Goal: Information Seeking & Learning: Learn about a topic

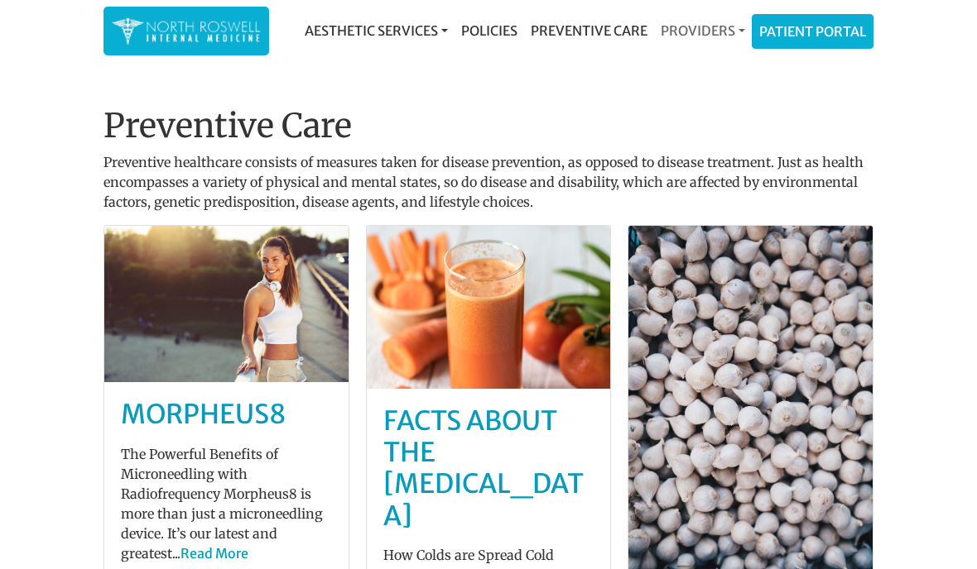
click at [701, 44] on link "Providers" at bounding box center [703, 30] width 98 height 33
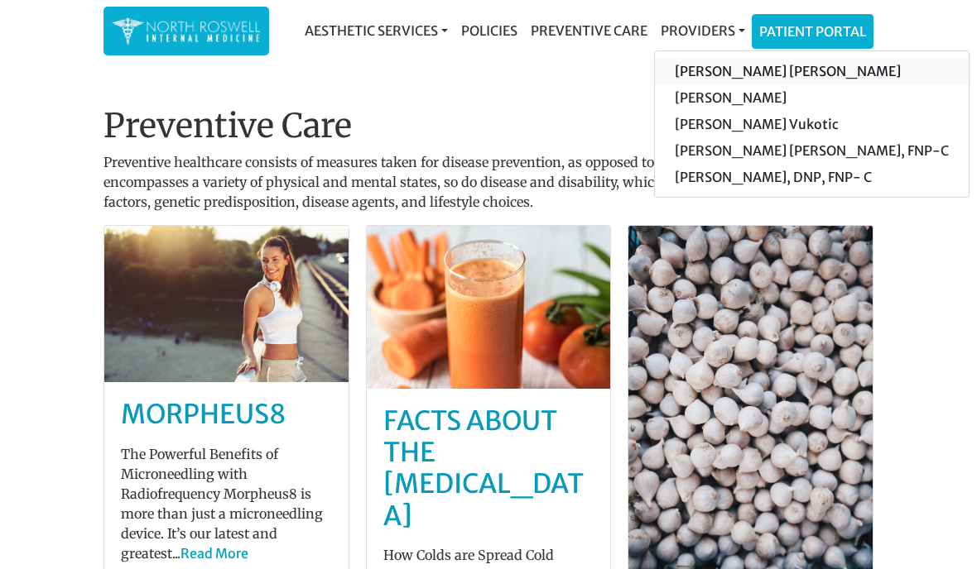
click at [799, 76] on link "[PERSON_NAME] [PERSON_NAME]" at bounding box center [812, 71] width 314 height 26
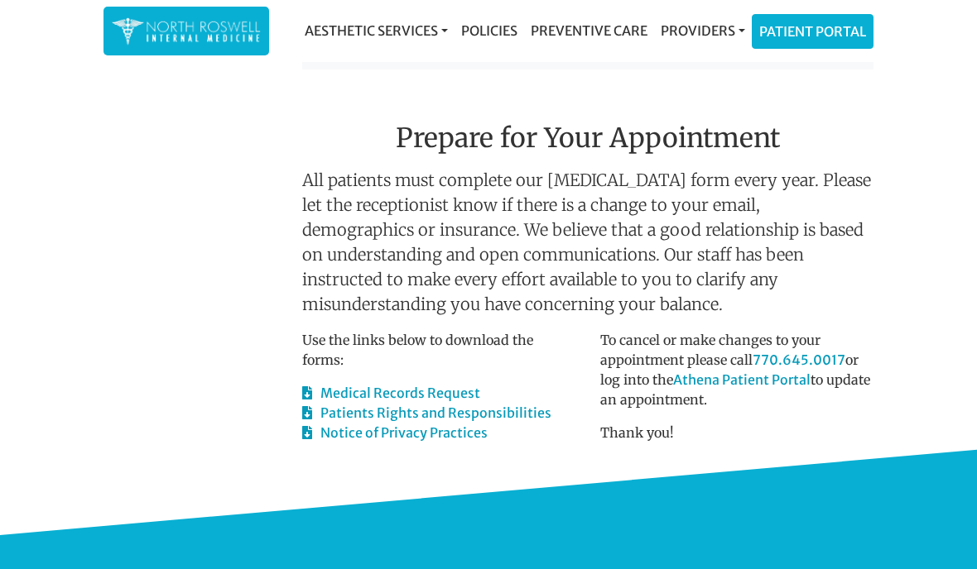
scroll to position [824, 0]
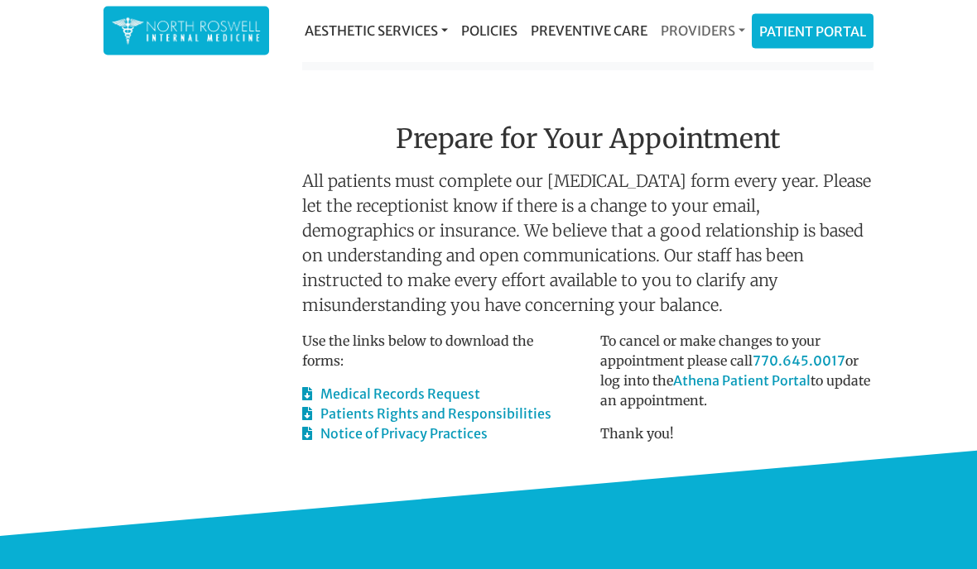
click at [708, 32] on link "Providers" at bounding box center [703, 30] width 98 height 33
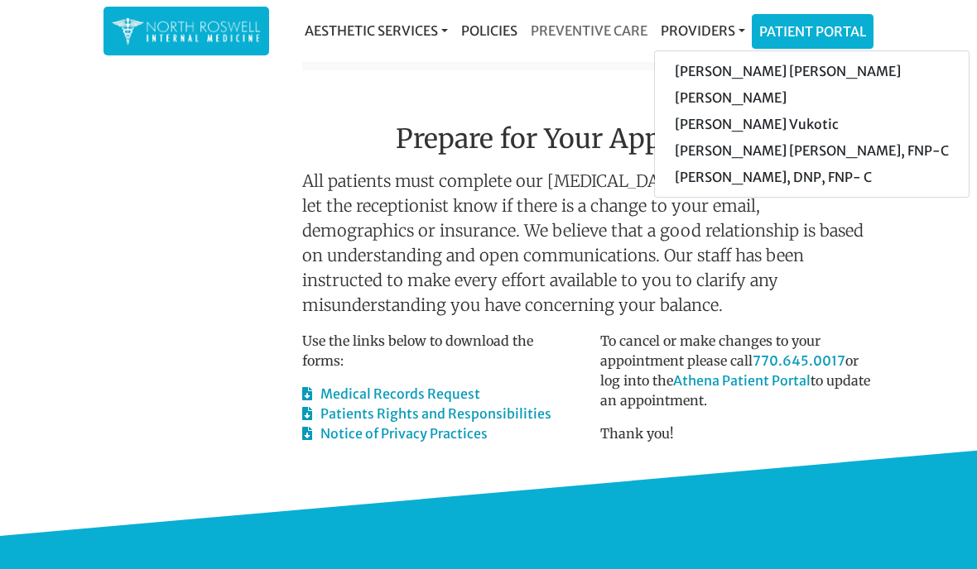
click at [600, 35] on link "Preventive Care" at bounding box center [589, 30] width 130 height 33
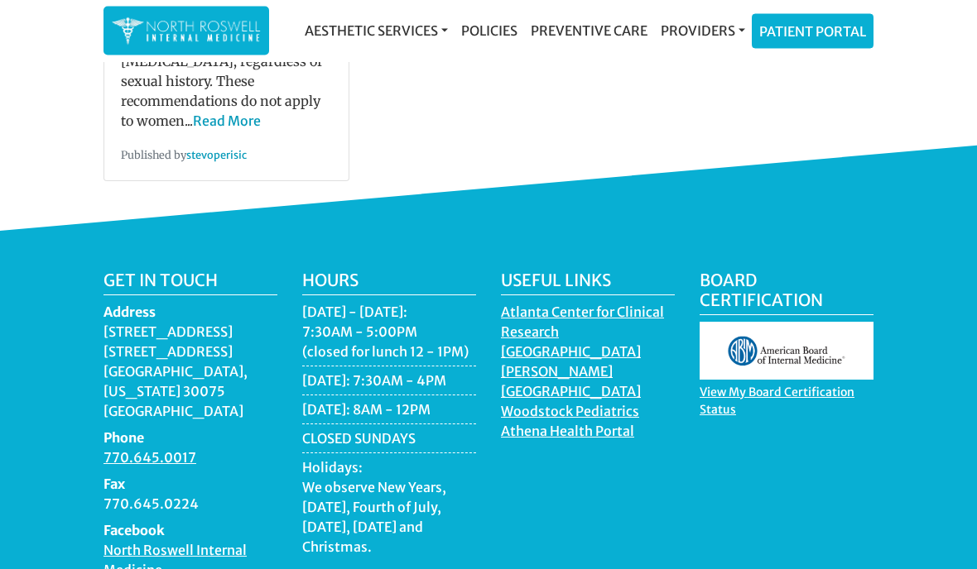
scroll to position [1045, 0]
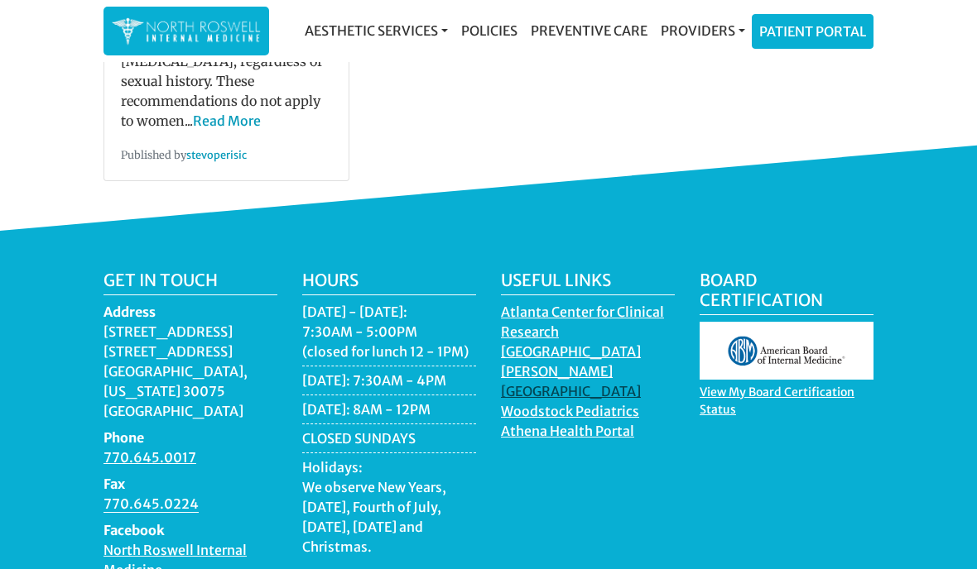
click at [587, 389] on link "[GEOGRAPHIC_DATA]" at bounding box center [571, 393] width 140 height 21
